Goal: Task Accomplishment & Management: Complete application form

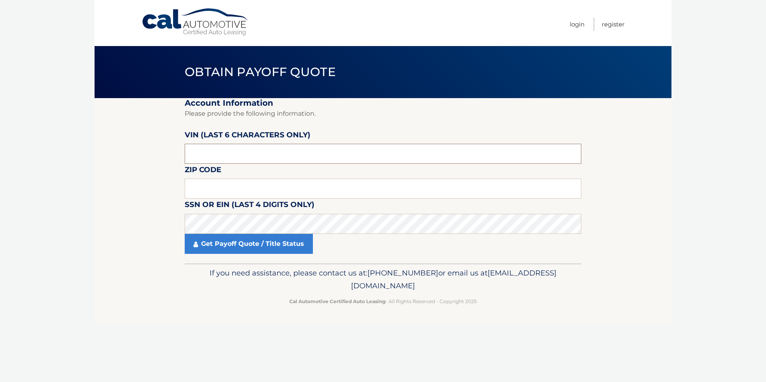
drag, startPoint x: 221, startPoint y: 156, endPoint x: 162, endPoint y: 163, distance: 60.2
click at [162, 163] on section "Account Information Please provide the following information. VIN (last 6 chara…" at bounding box center [383, 181] width 577 height 166
click at [246, 152] on input "text" at bounding box center [383, 154] width 397 height 20
drag, startPoint x: 238, startPoint y: 154, endPoint x: 120, endPoint y: 173, distance: 119.3
click at [120, 172] on section "Account Information Please provide the following information. VIN (last 6 chara…" at bounding box center [383, 181] width 577 height 166
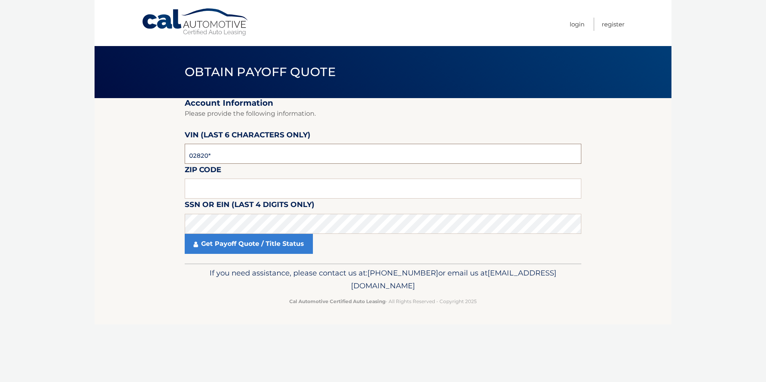
type input "028208"
click at [205, 190] on input "text" at bounding box center [383, 189] width 397 height 20
click at [223, 179] on input "text" at bounding box center [383, 189] width 397 height 20
click at [210, 192] on input "text" at bounding box center [383, 189] width 397 height 20
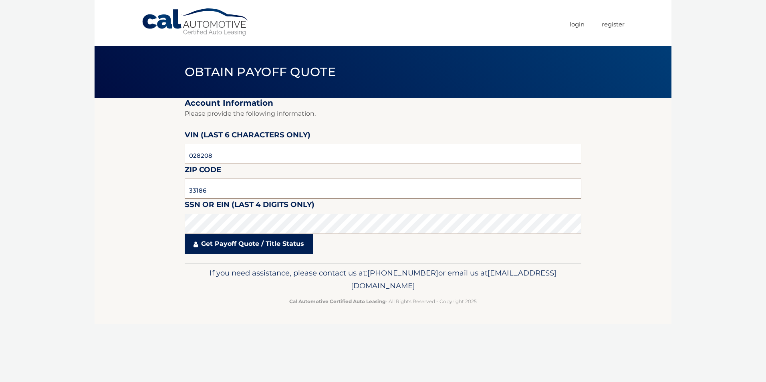
type input "33186"
click at [233, 246] on link "Get Payoff Quote / Title Status" at bounding box center [249, 244] width 128 height 20
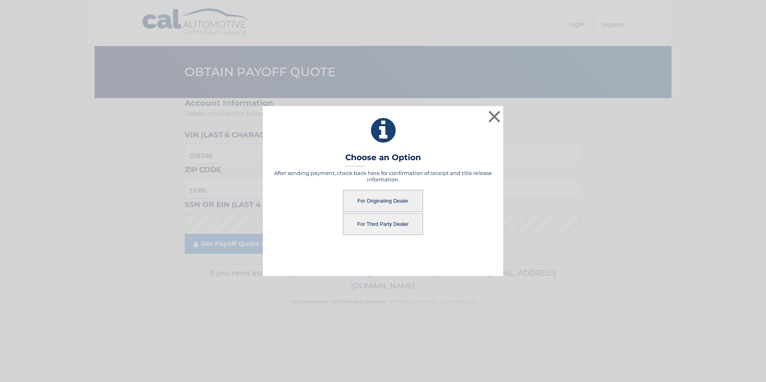
click at [385, 230] on button "For Third Party Dealer" at bounding box center [383, 224] width 80 height 22
click at [380, 193] on button "For Originating Dealer" at bounding box center [383, 201] width 80 height 22
click at [380, 199] on button "For Originating Dealer" at bounding box center [383, 201] width 80 height 22
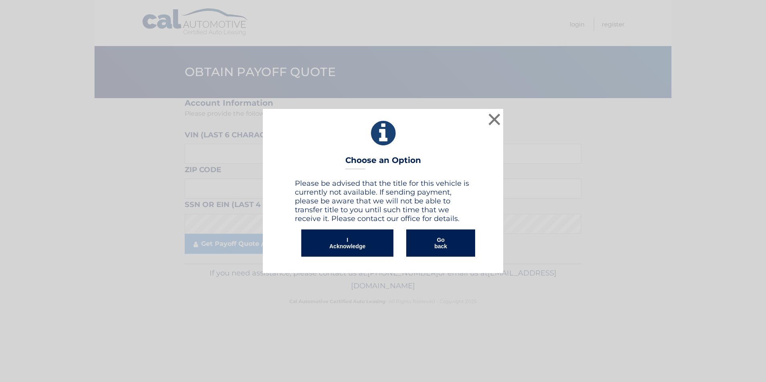
click at [356, 248] on button "I Acknowledge" at bounding box center [347, 243] width 92 height 27
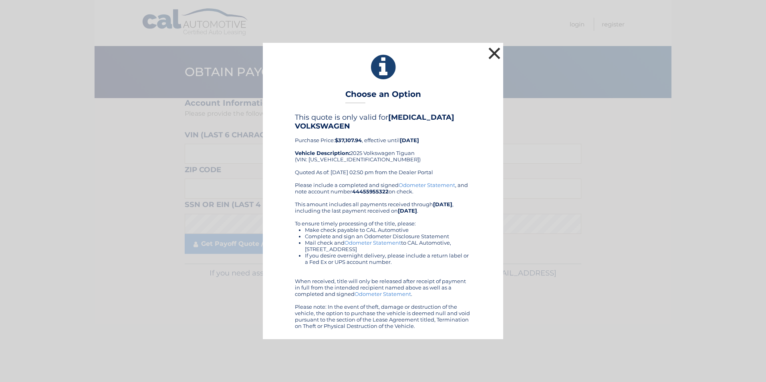
click at [491, 53] on button "×" at bounding box center [495, 53] width 16 height 16
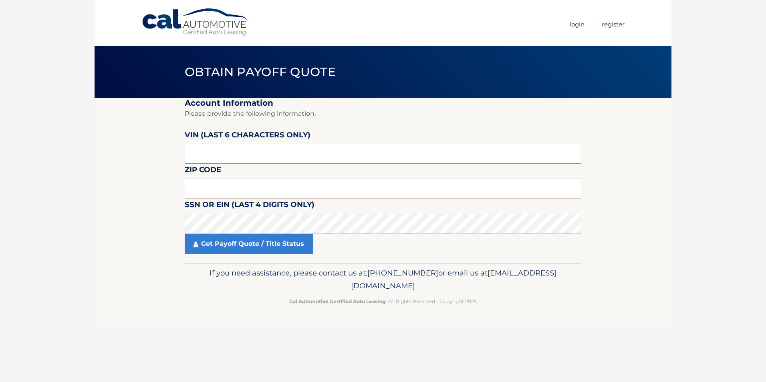
click at [219, 155] on input "text" at bounding box center [383, 154] width 397 height 20
click at [219, 153] on input "text" at bounding box center [383, 154] width 397 height 20
click at [196, 152] on input "text" at bounding box center [383, 154] width 397 height 20
click at [190, 153] on input "text" at bounding box center [383, 154] width 397 height 20
click at [205, 181] on input "text" at bounding box center [383, 189] width 397 height 20
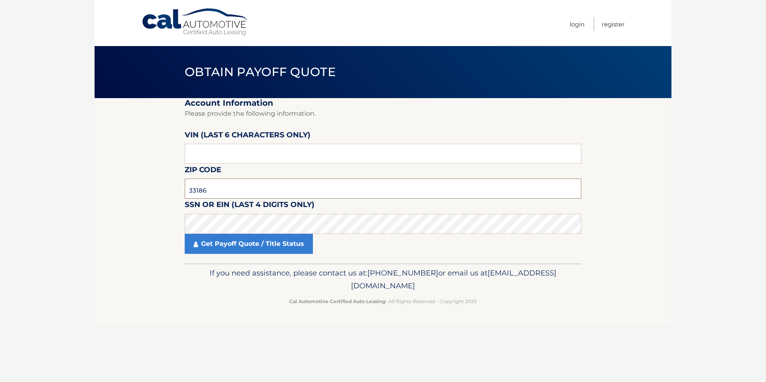
type input "33186"
click at [205, 162] on input "text" at bounding box center [383, 154] width 397 height 20
click at [226, 145] on input "text" at bounding box center [383, 154] width 397 height 20
type input "028208"
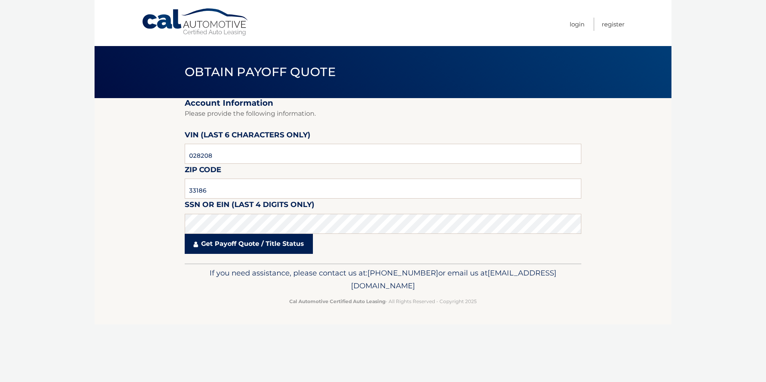
click at [263, 246] on link "Get Payoff Quote / Title Status" at bounding box center [249, 244] width 128 height 20
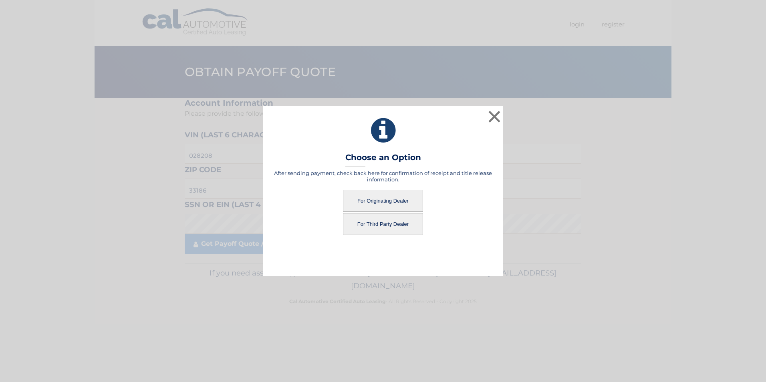
click at [373, 220] on button "For Third Party Dealer" at bounding box center [383, 224] width 80 height 22
click at [373, 224] on button "For Third Party Dealer" at bounding box center [383, 224] width 80 height 22
click at [392, 223] on button "For Third Party Dealer" at bounding box center [383, 224] width 80 height 22
click at [390, 224] on button "For Third Party Dealer" at bounding box center [383, 224] width 80 height 22
click at [374, 226] on button "For Third Party Dealer" at bounding box center [383, 224] width 80 height 22
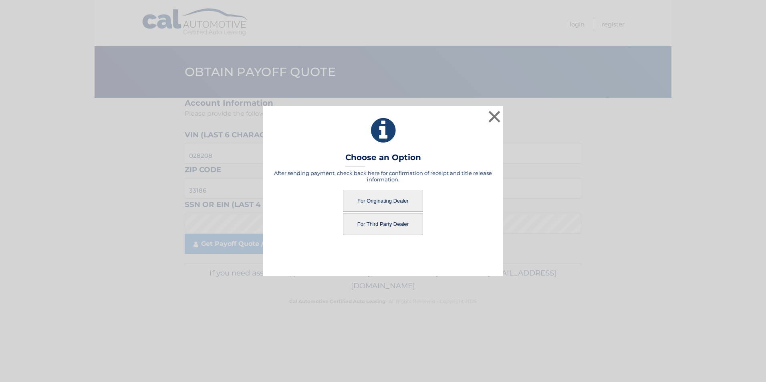
click at [374, 226] on button "For Third Party Dealer" at bounding box center [383, 224] width 80 height 22
click at [373, 225] on button "For Third Party Dealer" at bounding box center [383, 224] width 80 height 22
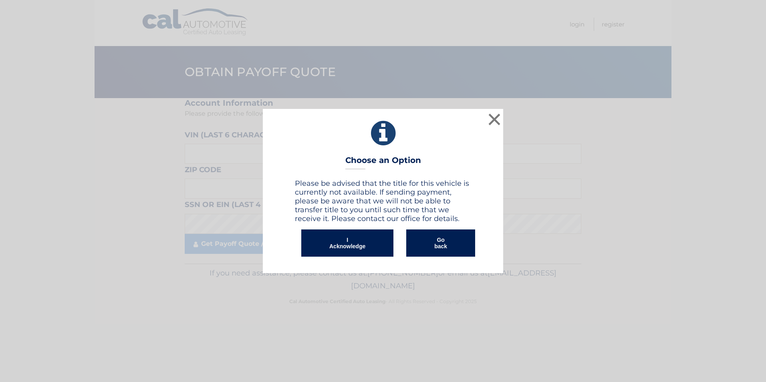
click at [353, 239] on button "I Acknowledge" at bounding box center [347, 243] width 92 height 27
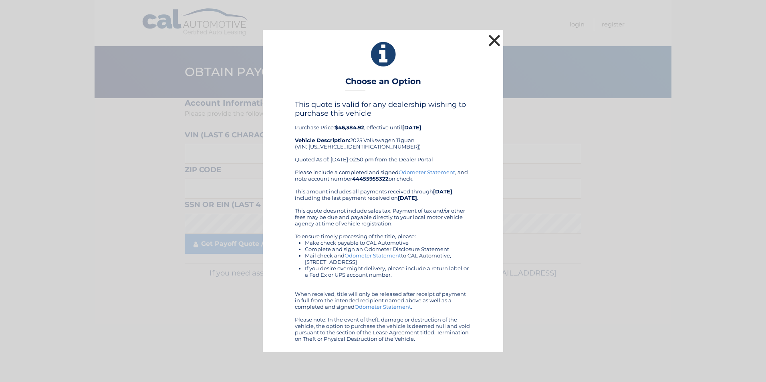
click at [489, 38] on button "×" at bounding box center [495, 40] width 16 height 16
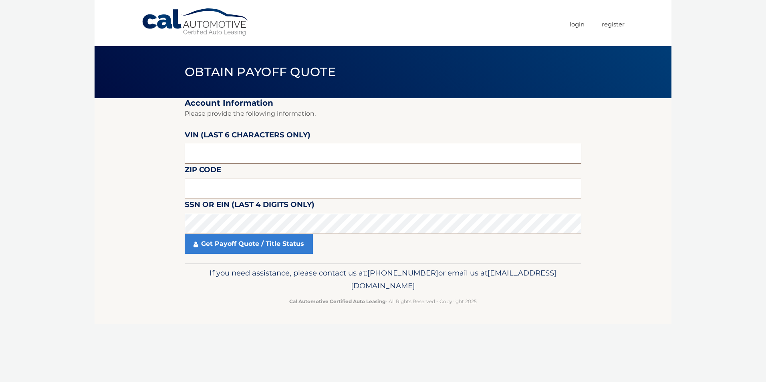
click at [216, 153] on input "text" at bounding box center [383, 154] width 397 height 20
click at [212, 182] on input "text" at bounding box center [383, 189] width 397 height 20
type input "33186"
click at [200, 147] on input "text" at bounding box center [383, 154] width 397 height 20
type input "028208"
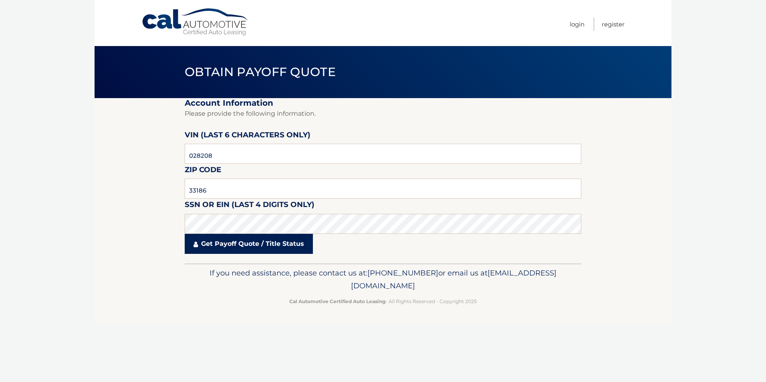
click at [245, 242] on link "Get Payoff Quote / Title Status" at bounding box center [249, 244] width 128 height 20
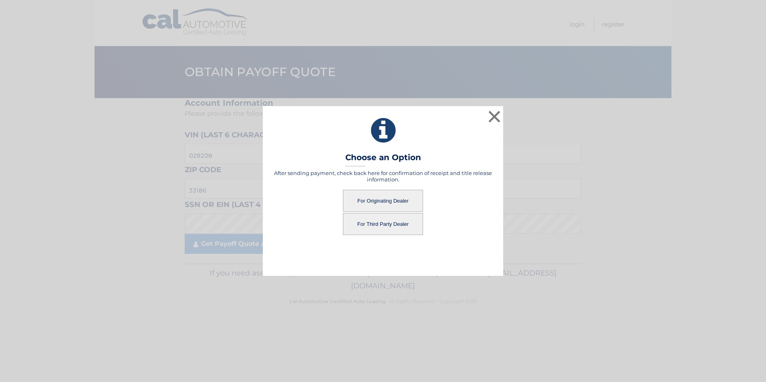
click at [365, 202] on button "For Originating Dealer" at bounding box center [383, 201] width 80 height 22
click at [376, 205] on button "For Originating Dealer" at bounding box center [383, 201] width 80 height 22
click at [380, 202] on button "For Originating Dealer" at bounding box center [383, 201] width 80 height 22
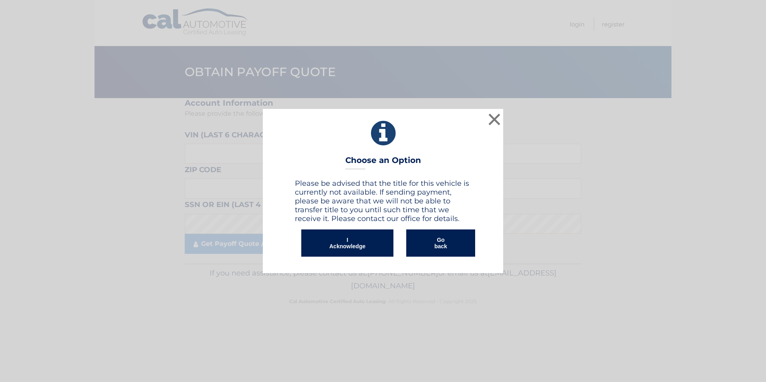
click at [361, 247] on button "I Acknowledge" at bounding box center [347, 243] width 92 height 27
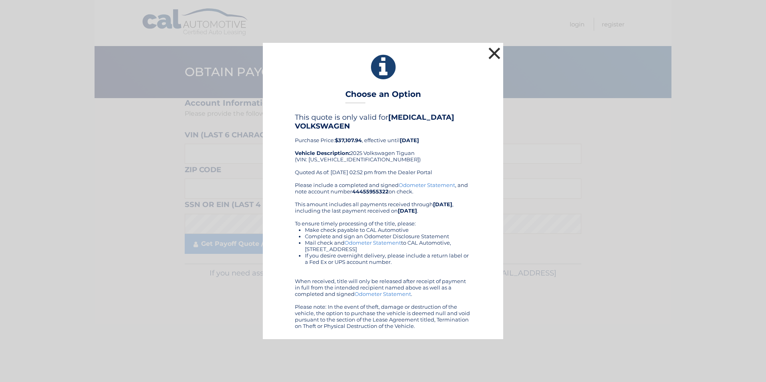
click at [489, 56] on button "×" at bounding box center [495, 53] width 16 height 16
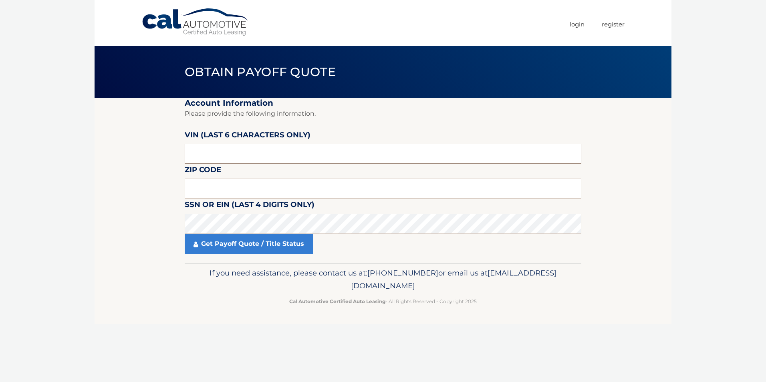
click at [191, 146] on input "text" at bounding box center [383, 154] width 397 height 20
type input "028208"
click at [204, 179] on input "text" at bounding box center [383, 189] width 397 height 20
type input "33186"
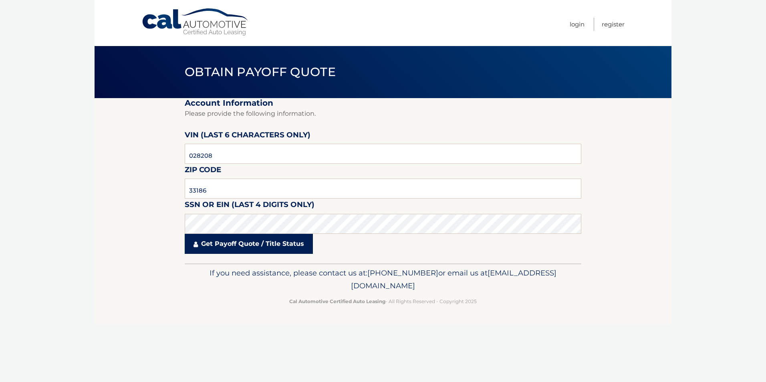
click at [219, 248] on link "Get Payoff Quote / Title Status" at bounding box center [249, 244] width 128 height 20
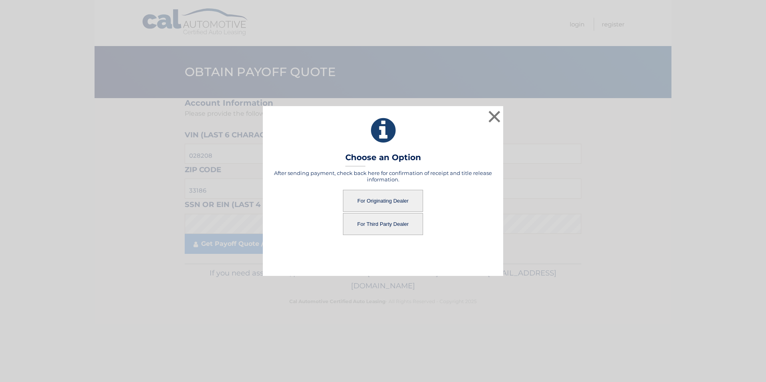
click at [372, 224] on button "For Third Party Dealer" at bounding box center [383, 224] width 80 height 22
click at [380, 220] on button "For Third Party Dealer" at bounding box center [383, 224] width 80 height 22
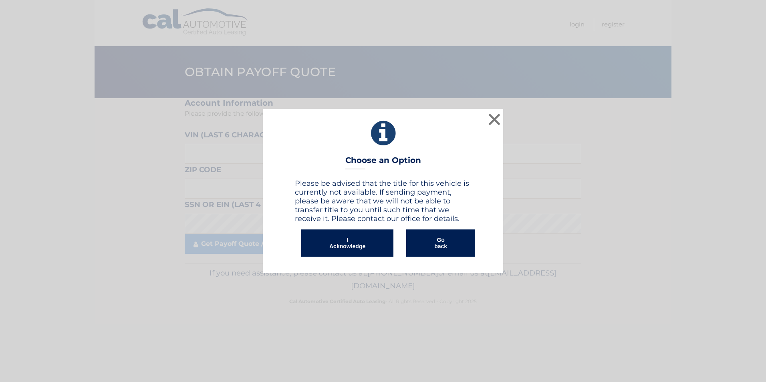
click at [376, 249] on button "I Acknowledge" at bounding box center [347, 243] width 92 height 27
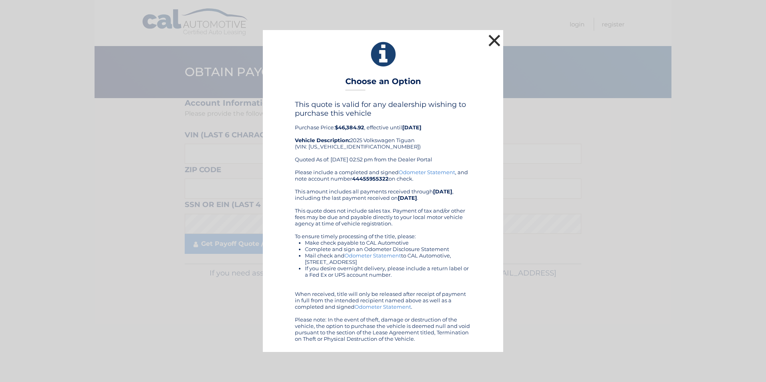
click at [497, 43] on button "×" at bounding box center [495, 40] width 16 height 16
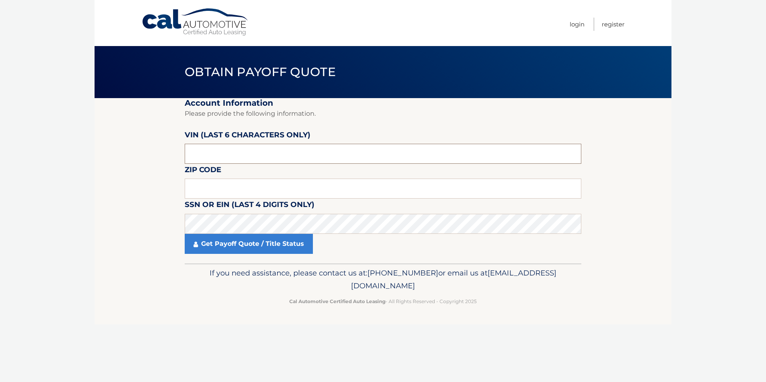
click at [216, 160] on input "text" at bounding box center [383, 154] width 397 height 20
type input "559691"
click at [195, 187] on input "text" at bounding box center [383, 189] width 397 height 20
click at [195, 190] on input "text" at bounding box center [383, 189] width 397 height 20
type input "33126"
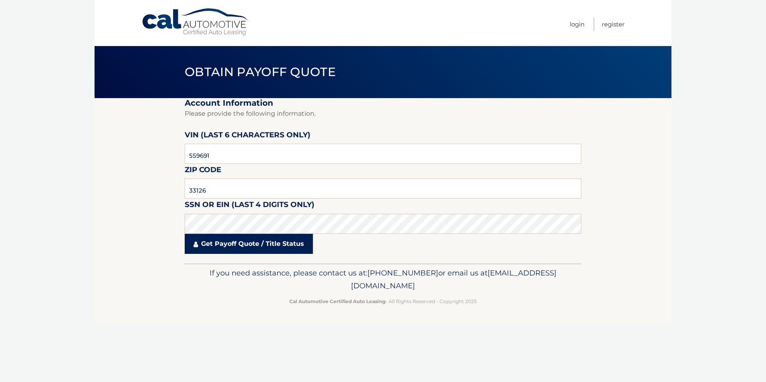
click at [201, 244] on link "Get Payoff Quote / Title Status" at bounding box center [249, 244] width 128 height 20
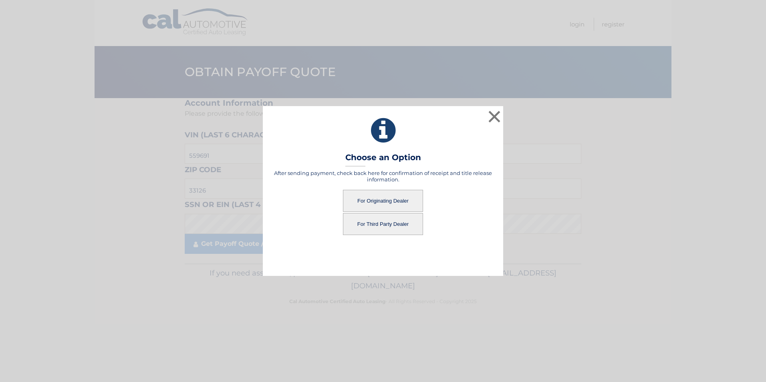
click at [398, 202] on button "For Originating Dealer" at bounding box center [383, 201] width 80 height 22
click at [381, 201] on button "For Originating Dealer" at bounding box center [383, 201] width 80 height 22
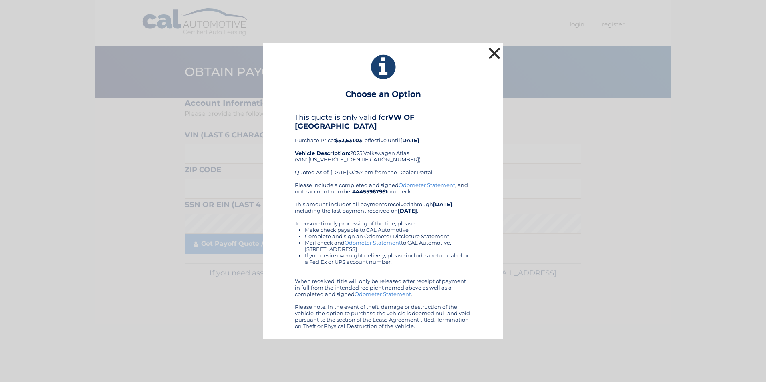
click at [491, 54] on button "×" at bounding box center [495, 53] width 16 height 16
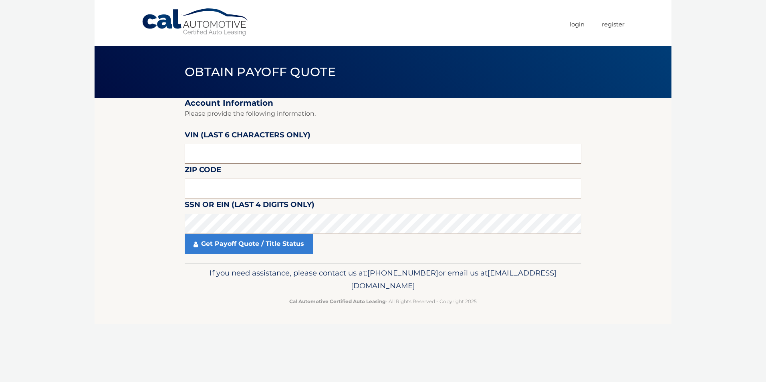
click at [198, 156] on input "text" at bounding box center [383, 154] width 397 height 20
click at [251, 185] on input "text" at bounding box center [383, 189] width 397 height 20
type input "33126"
click at [214, 159] on input "text" at bounding box center [383, 154] width 397 height 20
type input "559691"
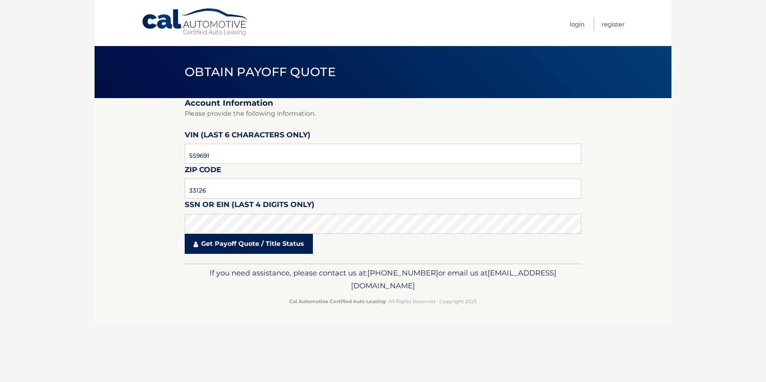
click at [241, 243] on link "Get Payoff Quote / Title Status" at bounding box center [249, 244] width 128 height 20
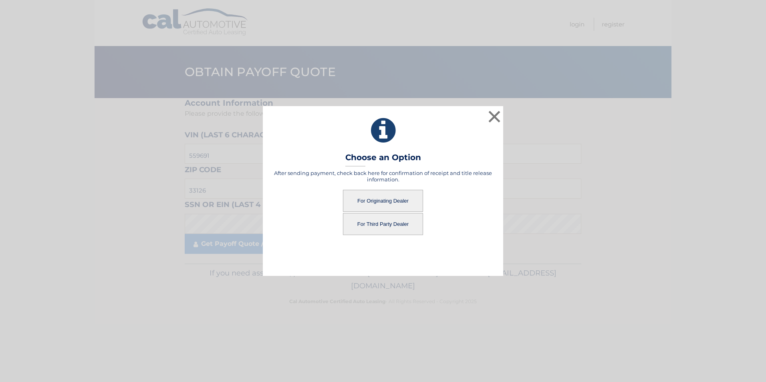
click at [368, 228] on button "For Third Party Dealer" at bounding box center [383, 224] width 80 height 22
click at [372, 230] on button "For Third Party Dealer" at bounding box center [383, 224] width 80 height 22
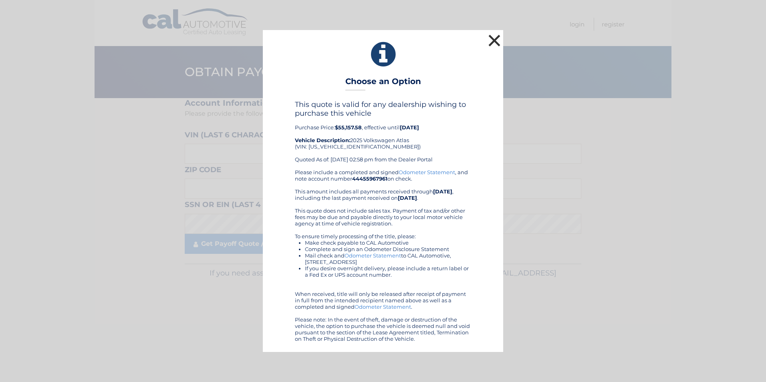
click at [489, 49] on button "×" at bounding box center [495, 40] width 16 height 16
